Goal: Task Accomplishment & Management: Manage account settings

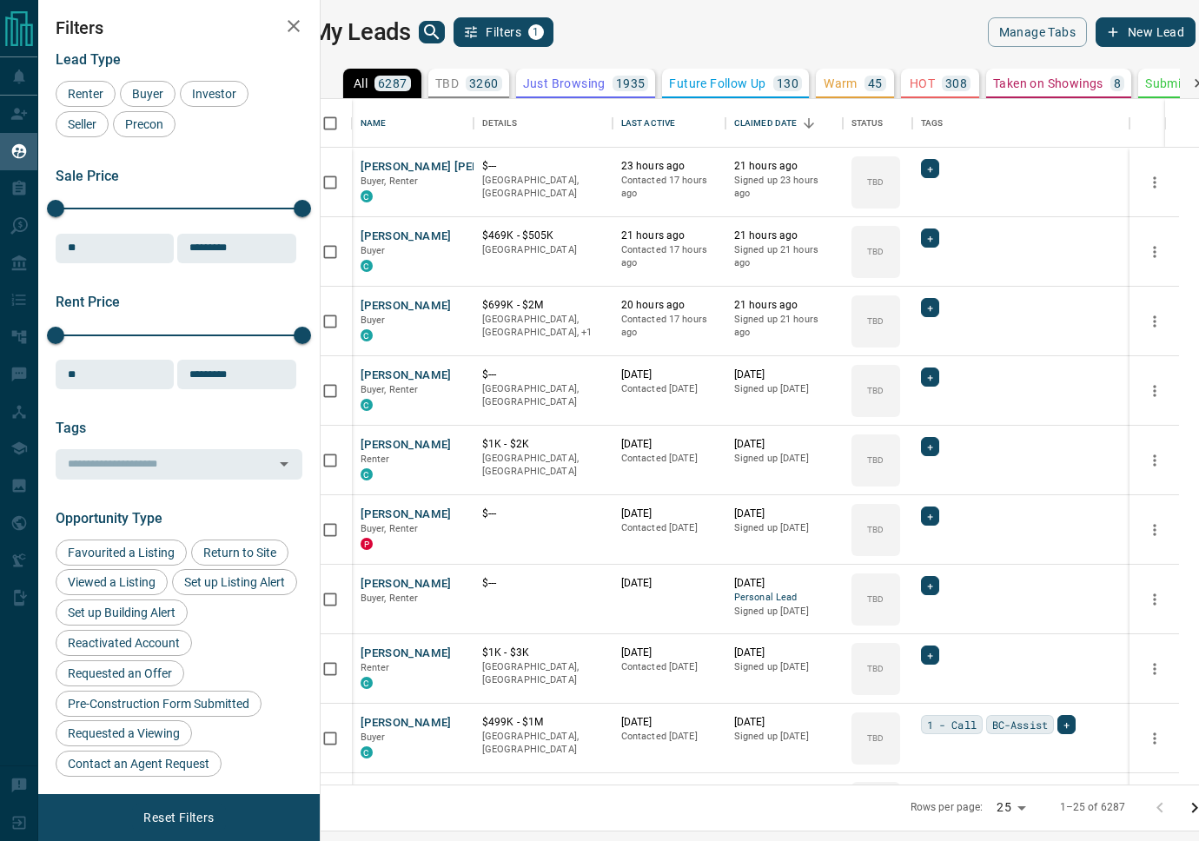
scroll to position [685, 870]
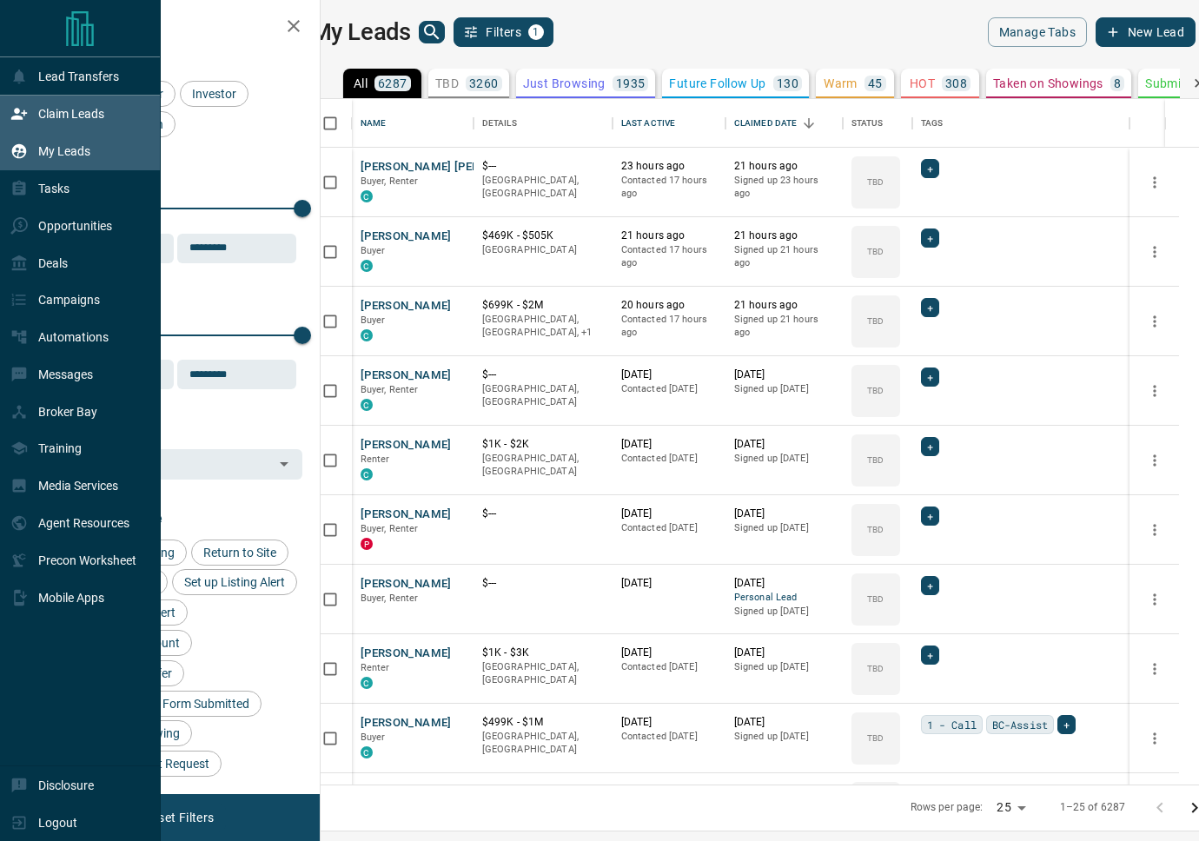
click at [73, 115] on p "Claim Leads" at bounding box center [71, 114] width 66 height 14
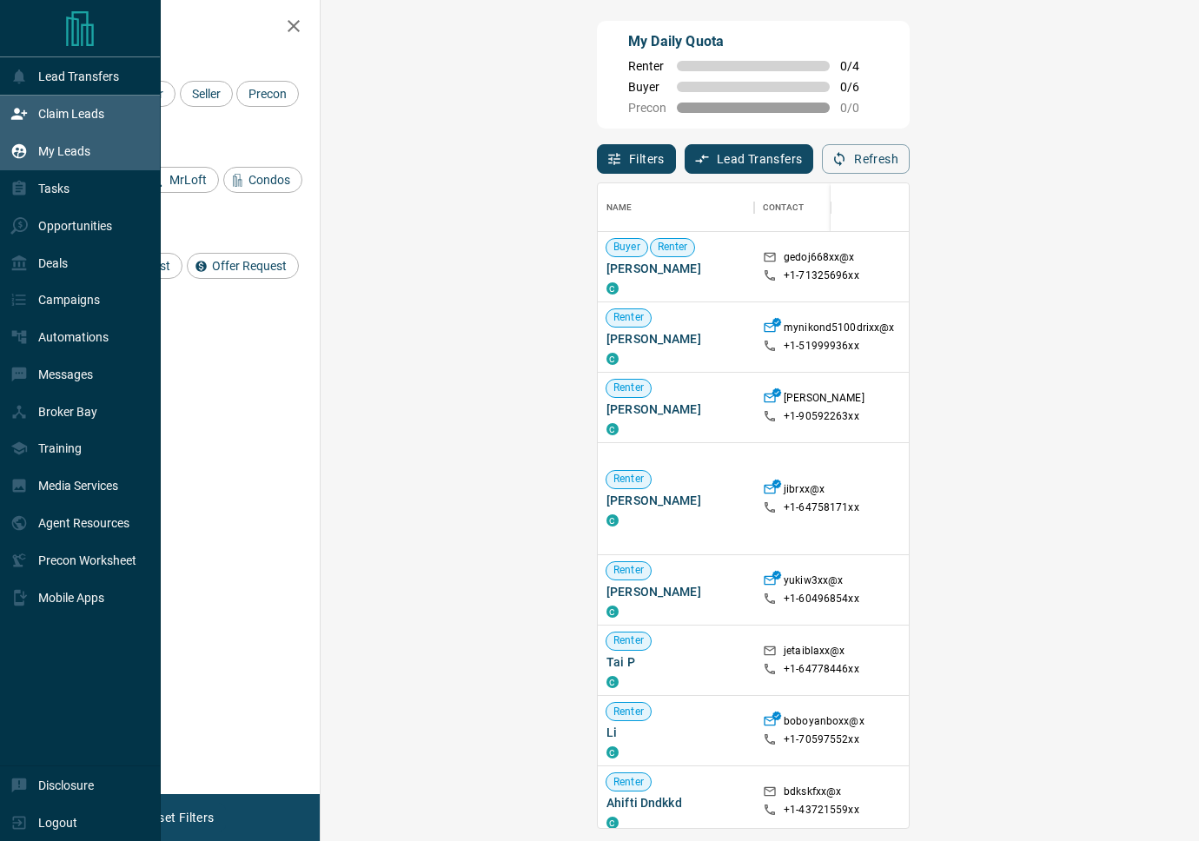
scroll to position [645, 841]
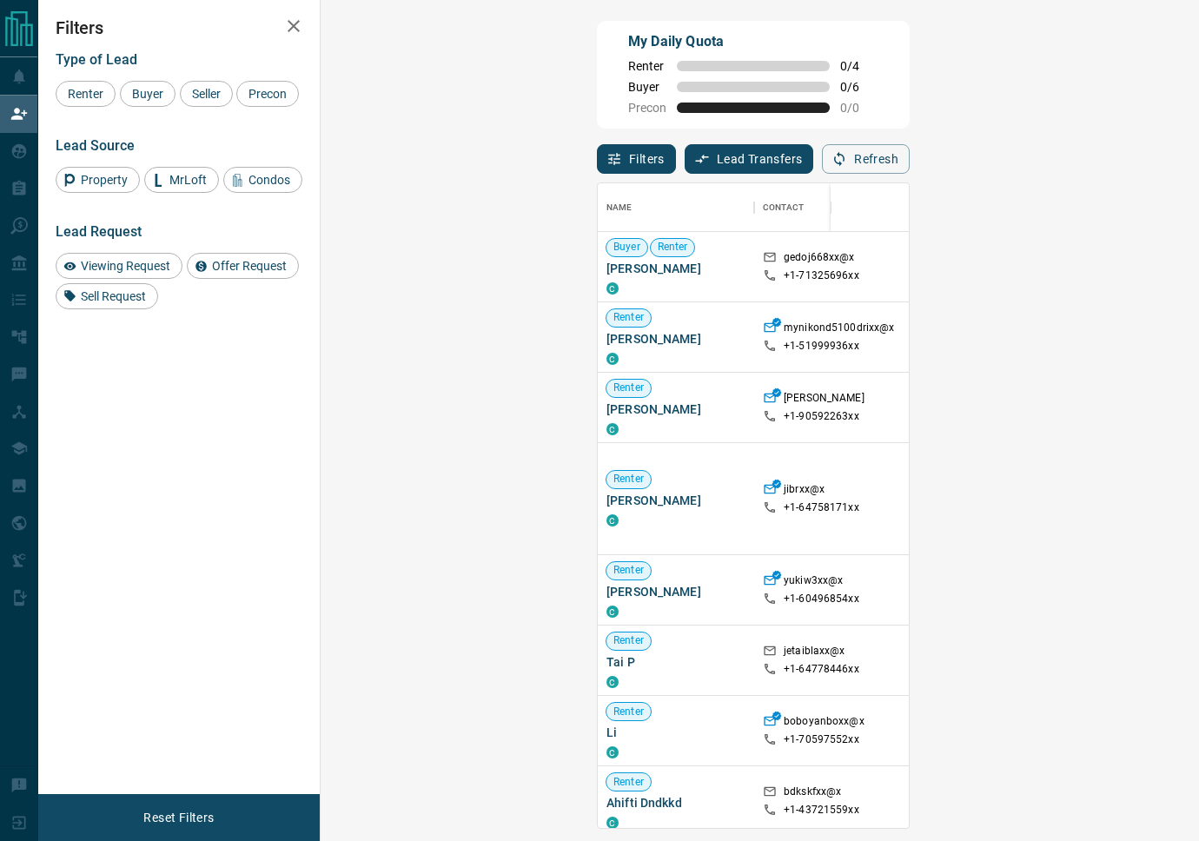
click at [597, 170] on button "Filters" at bounding box center [636, 159] width 79 height 30
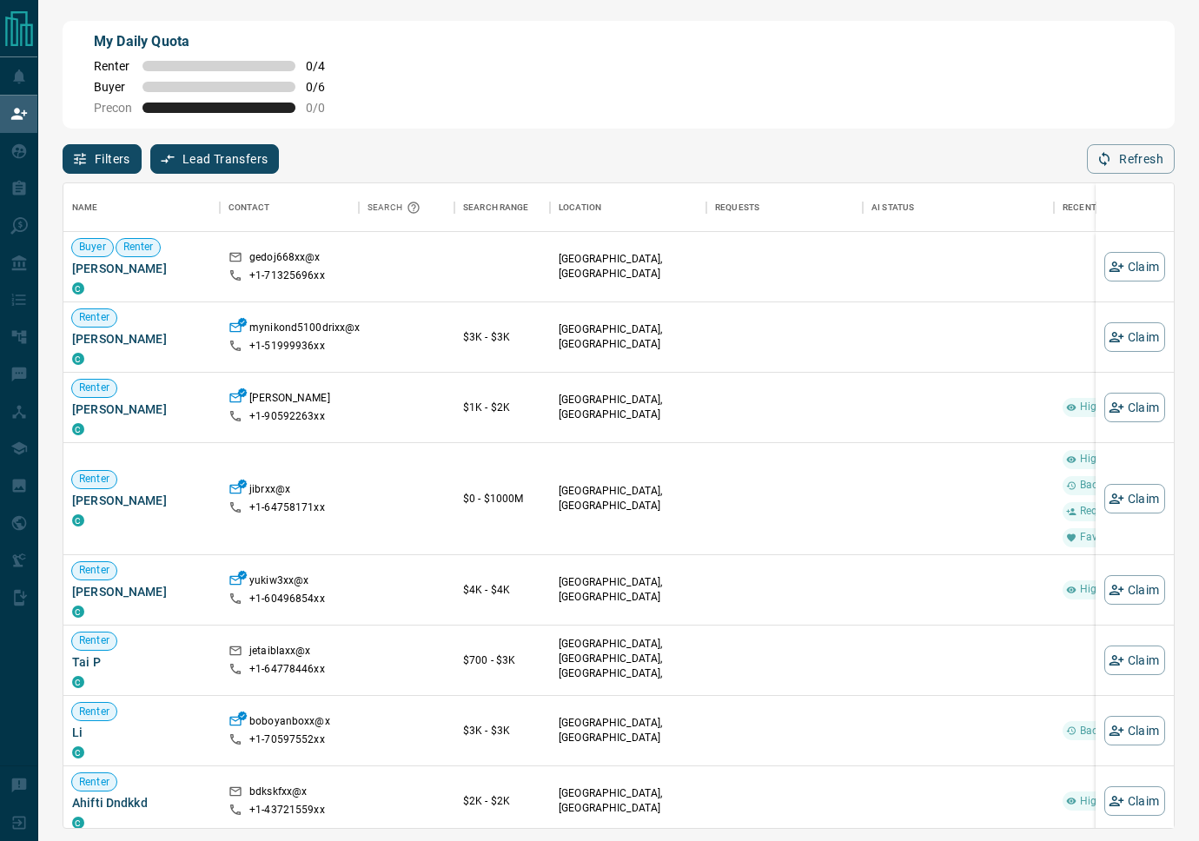
scroll to position [645, 1110]
click at [133, 151] on button "Filters" at bounding box center [102, 159] width 79 height 30
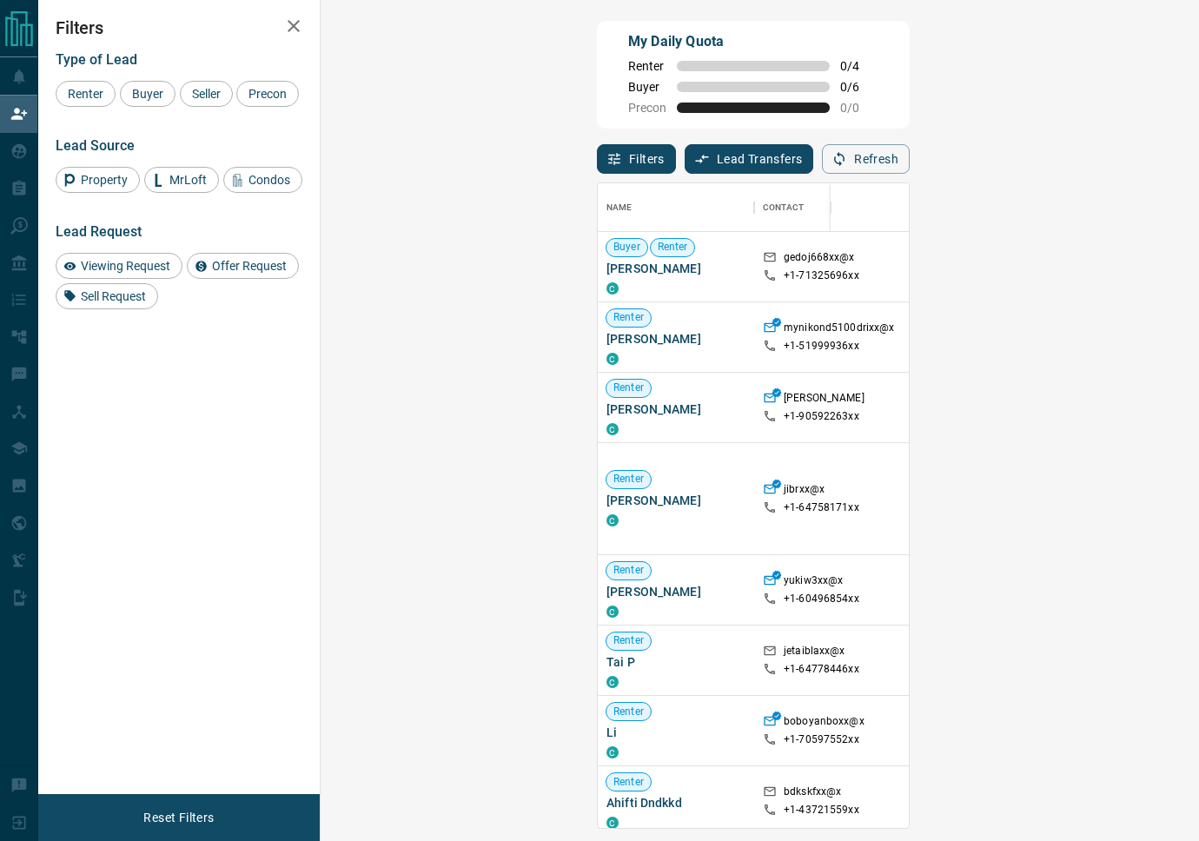
scroll to position [645, 841]
drag, startPoint x: 135, startPoint y: 90, endPoint x: 184, endPoint y: 89, distance: 49.5
click at [144, 88] on span "Buyer" at bounding box center [147, 94] width 43 height 14
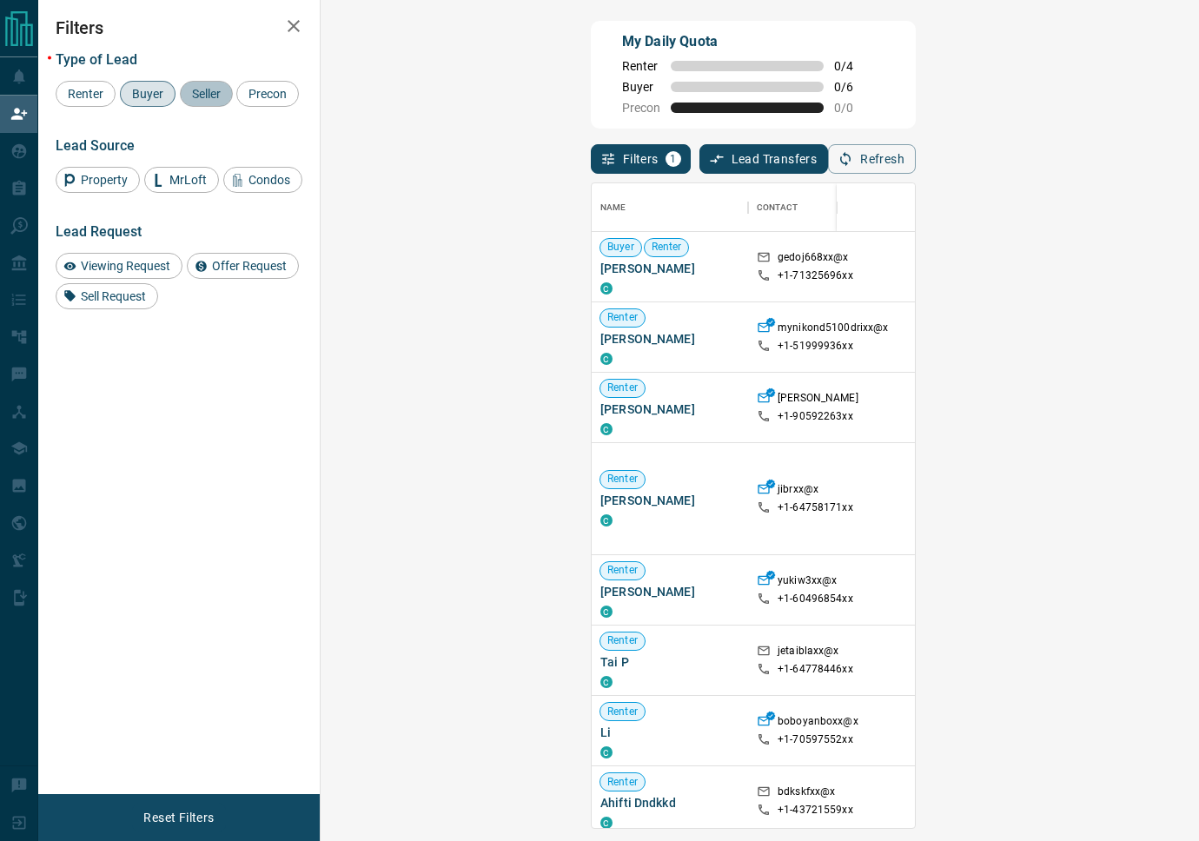
drag, startPoint x: 184, startPoint y: 89, endPoint x: 212, endPoint y: 102, distance: 30.3
click at [186, 89] on span "Seller" at bounding box center [206, 94] width 41 height 14
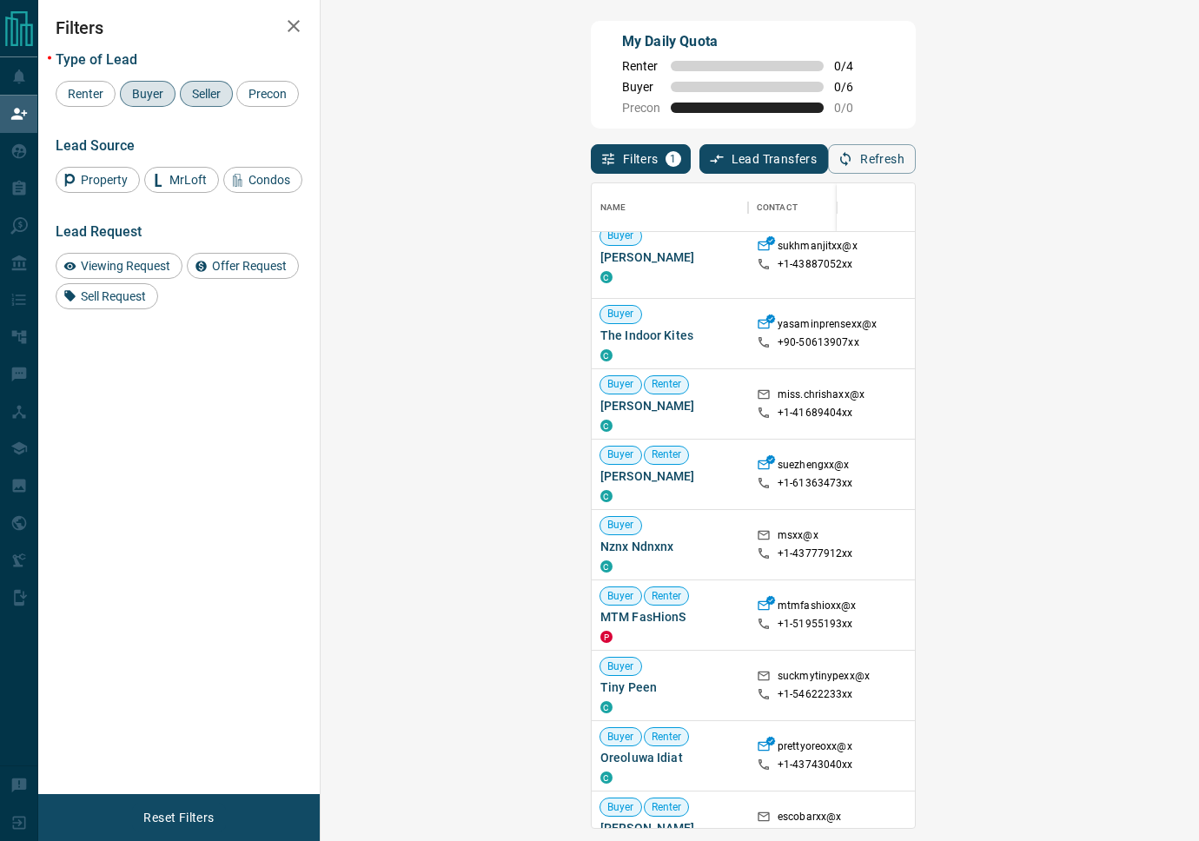
scroll to position [62, 0]
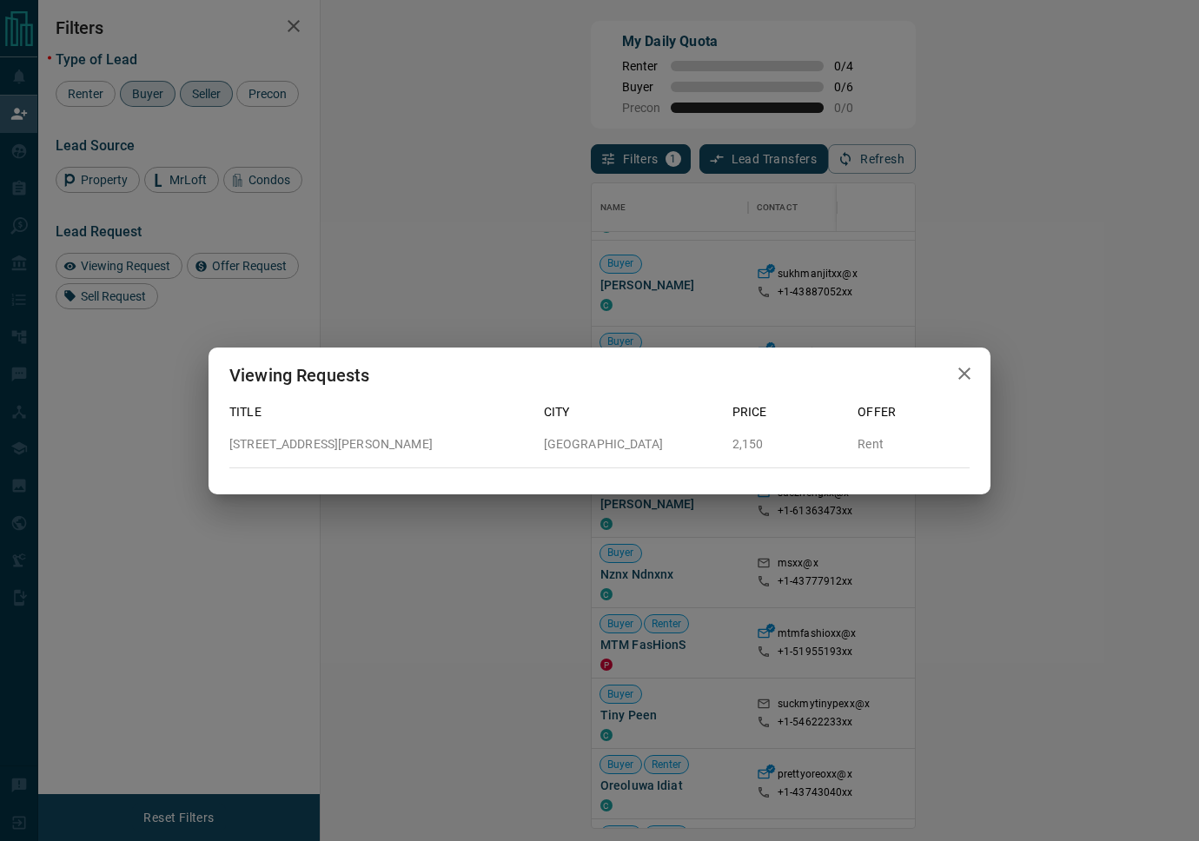
click at [966, 378] on icon "button" at bounding box center [964, 373] width 21 height 21
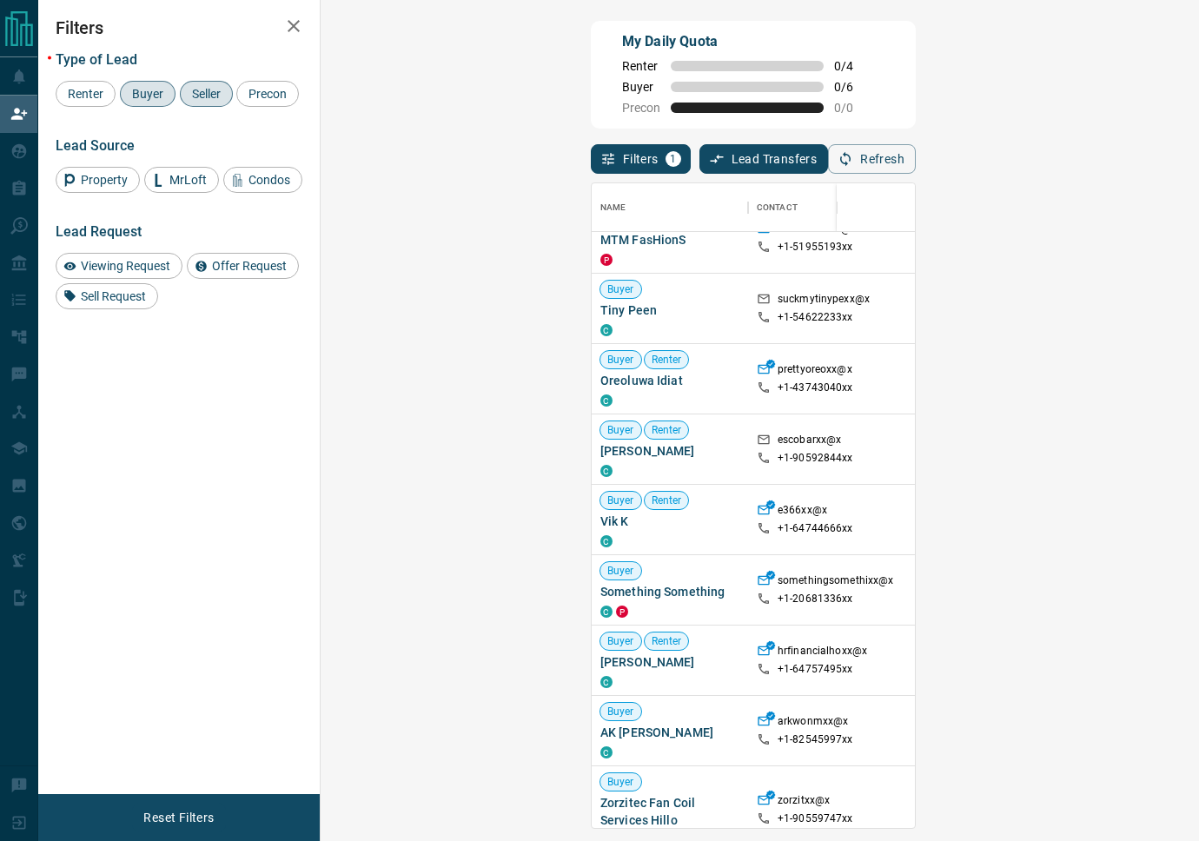
scroll to position [487, 0]
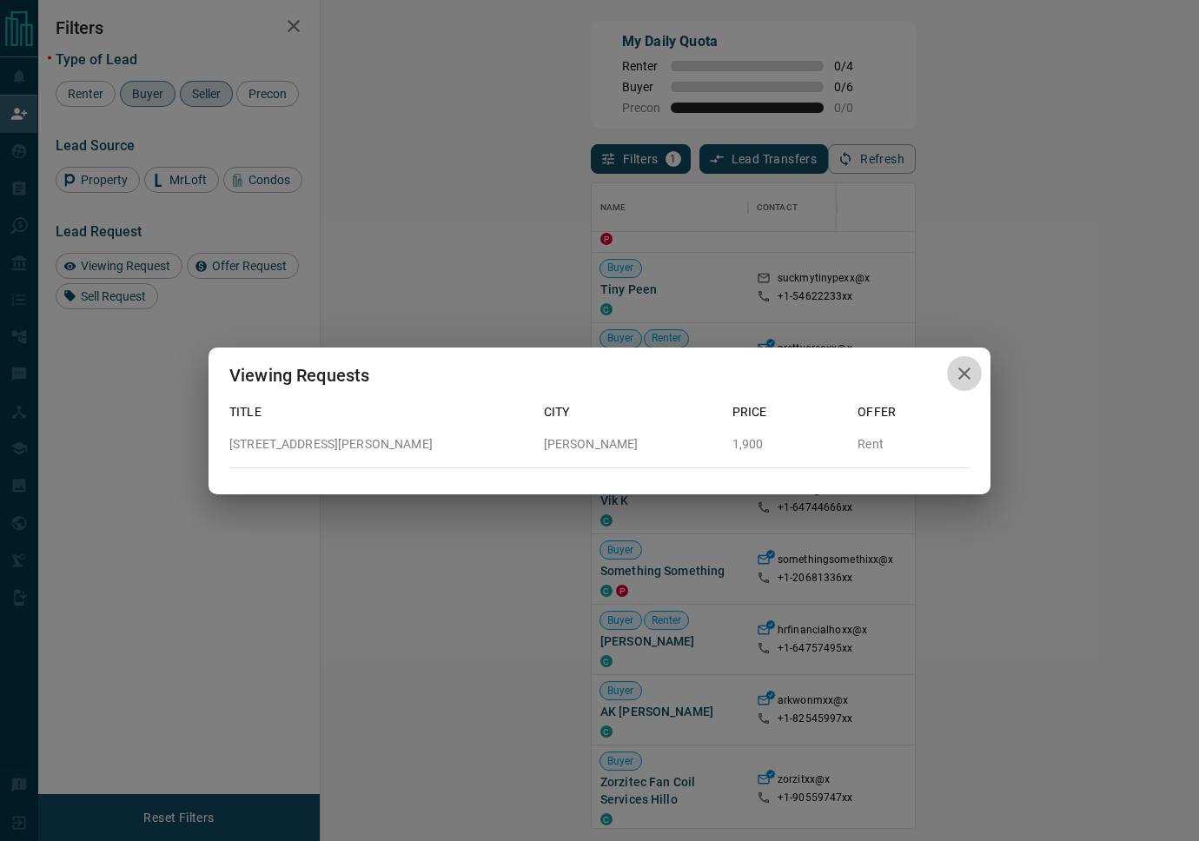
click at [960, 374] on icon "button" at bounding box center [964, 373] width 21 height 21
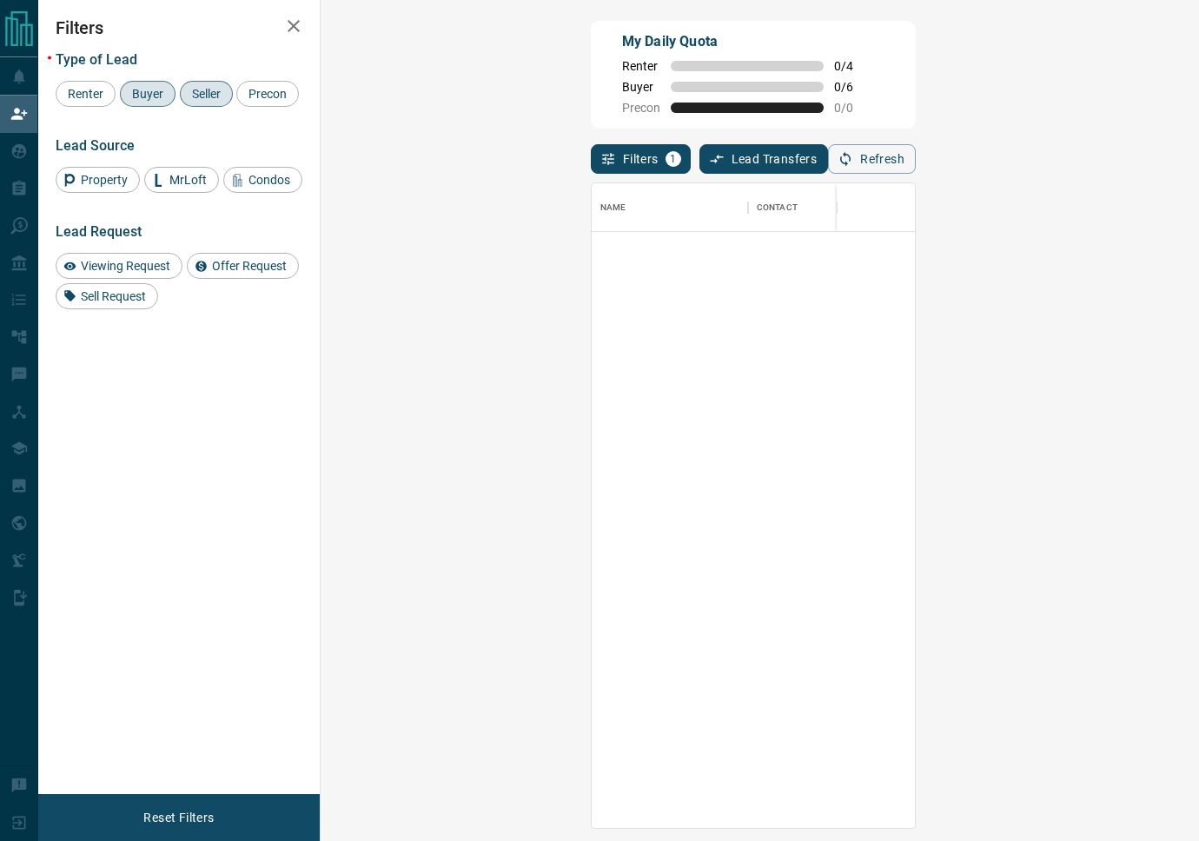
scroll to position [0, 0]
